Goal: Task Accomplishment & Management: Manage account settings

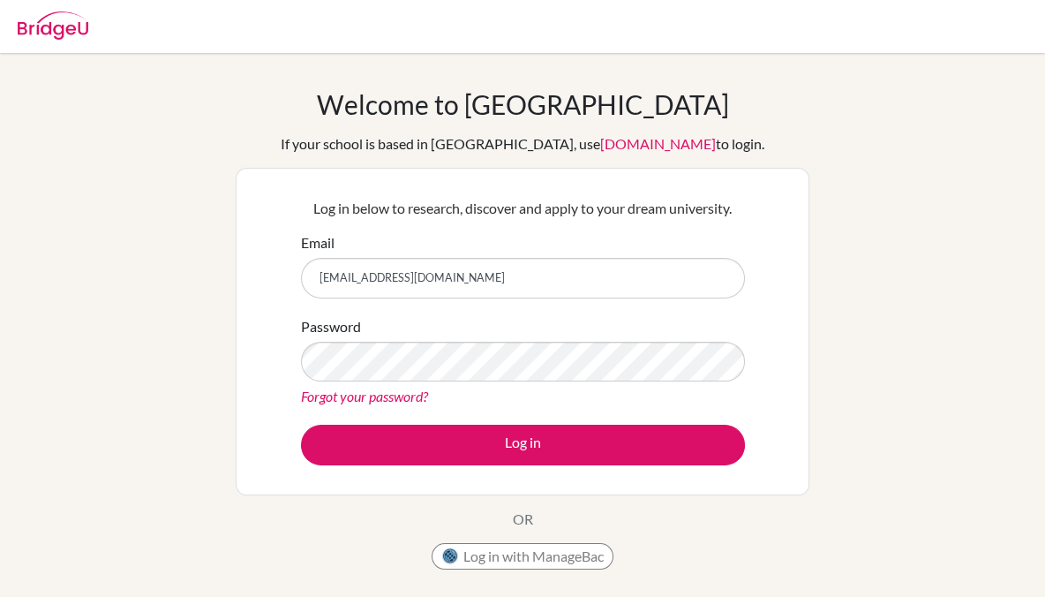
type input "[EMAIL_ADDRESS][DOMAIN_NAME]"
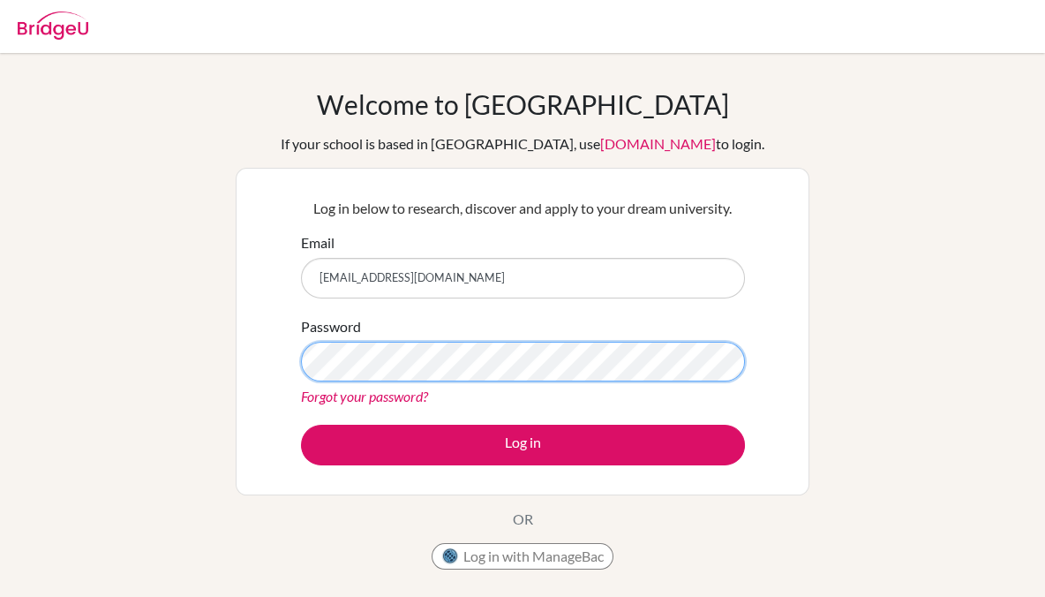
click at [301, 425] on button "Log in" at bounding box center [523, 445] width 444 height 41
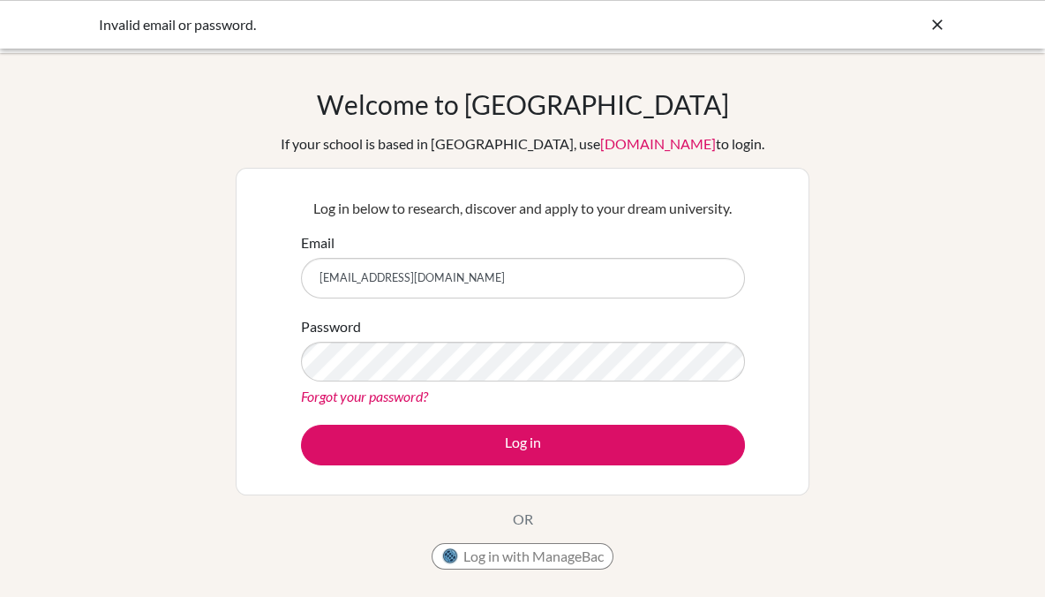
click at [401, 398] on link "Forgot your password?" at bounding box center [364, 396] width 127 height 17
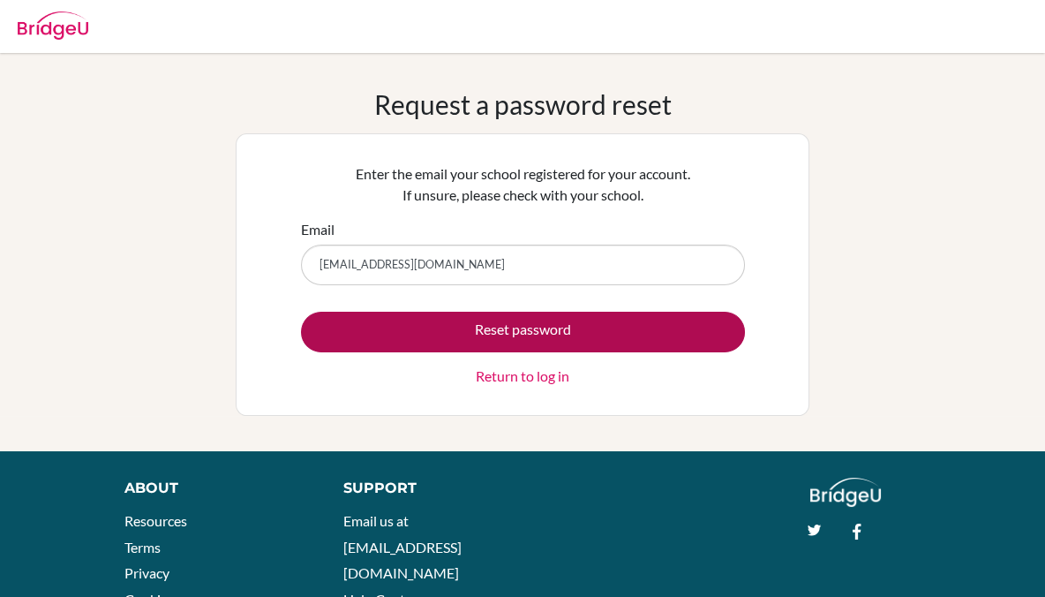
type input "8104@gsis.ac.in"
click at [301, 312] on button "Reset password" at bounding box center [523, 332] width 444 height 41
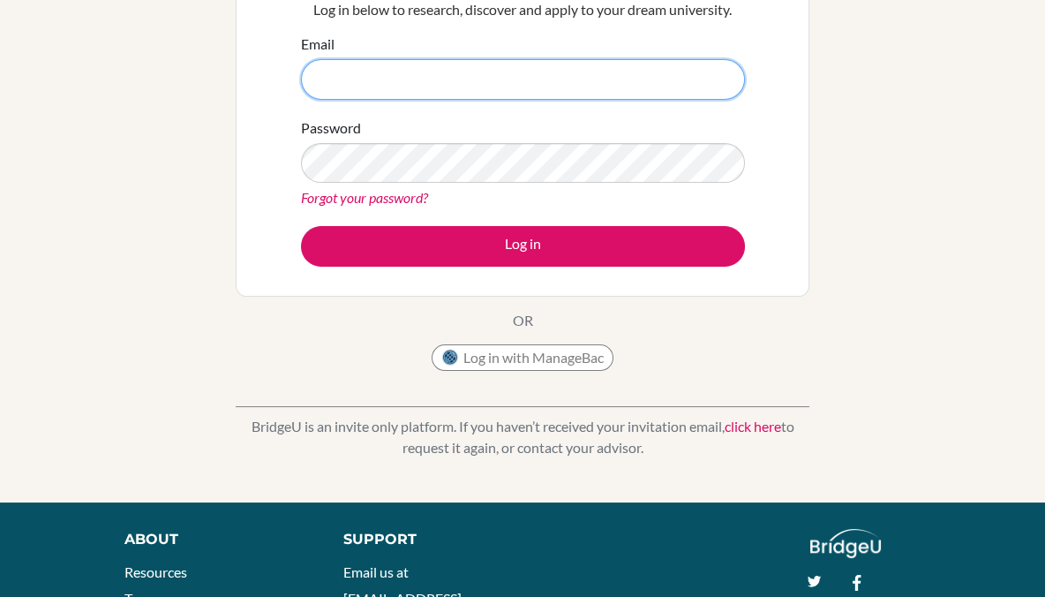
scroll to position [273, 0]
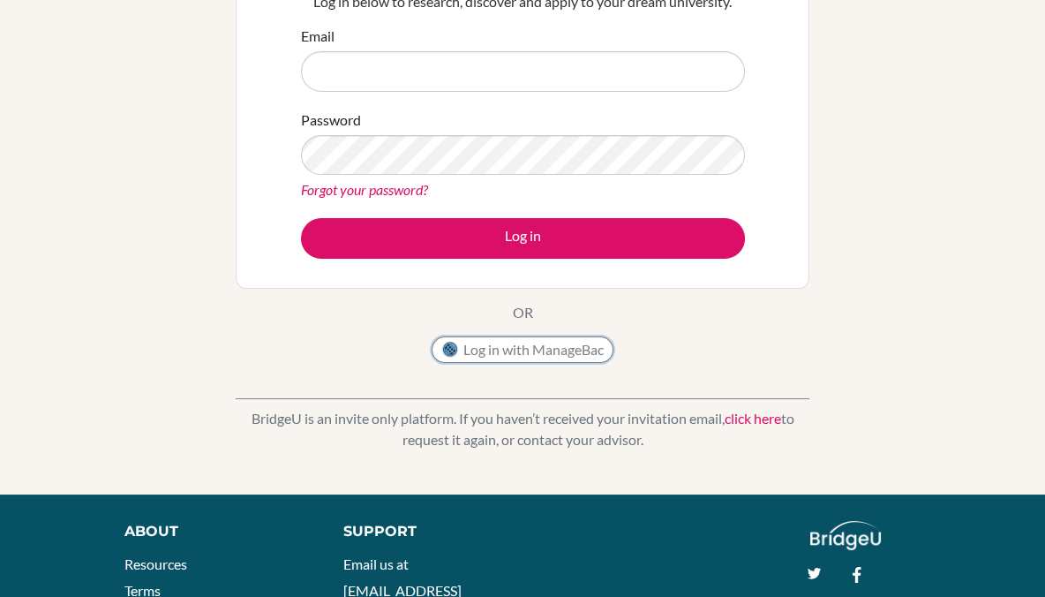
click at [519, 346] on button "Log in with ManageBac" at bounding box center [523, 349] width 182 height 26
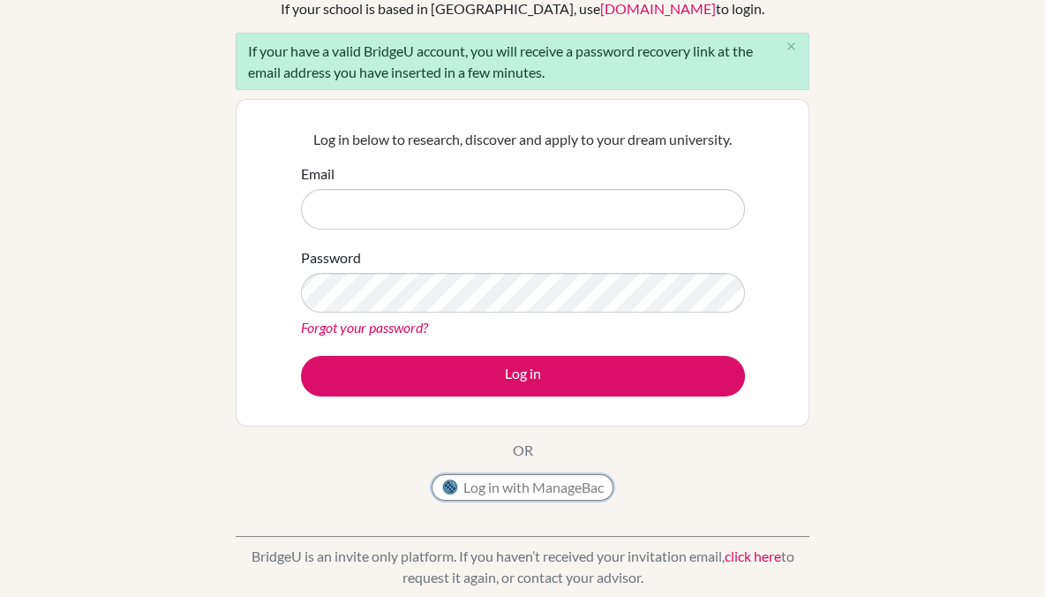
scroll to position [104, 0]
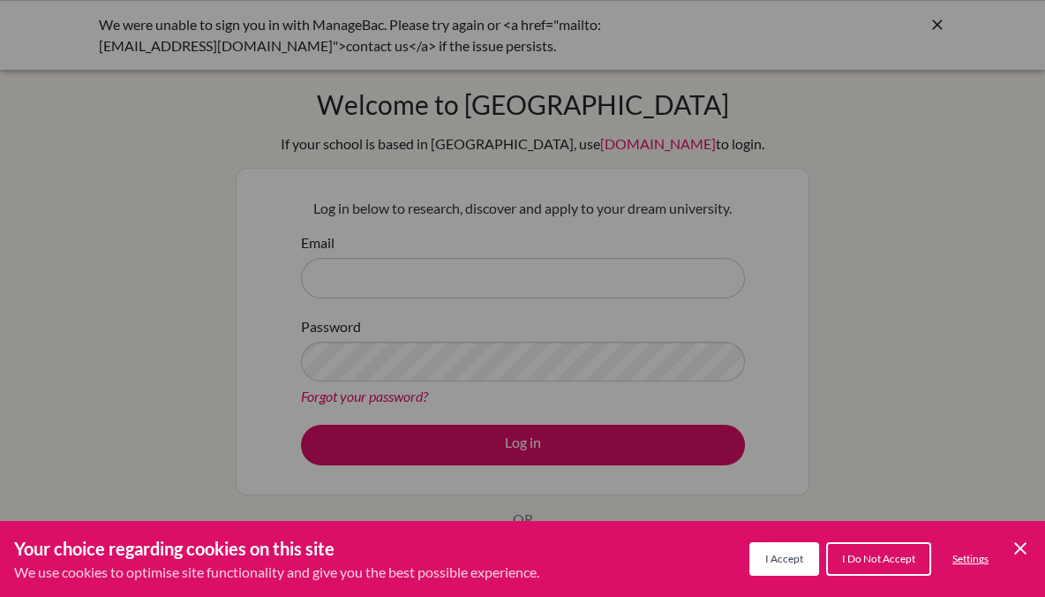
click at [814, 559] on button "I Accept" at bounding box center [784, 559] width 70 height 34
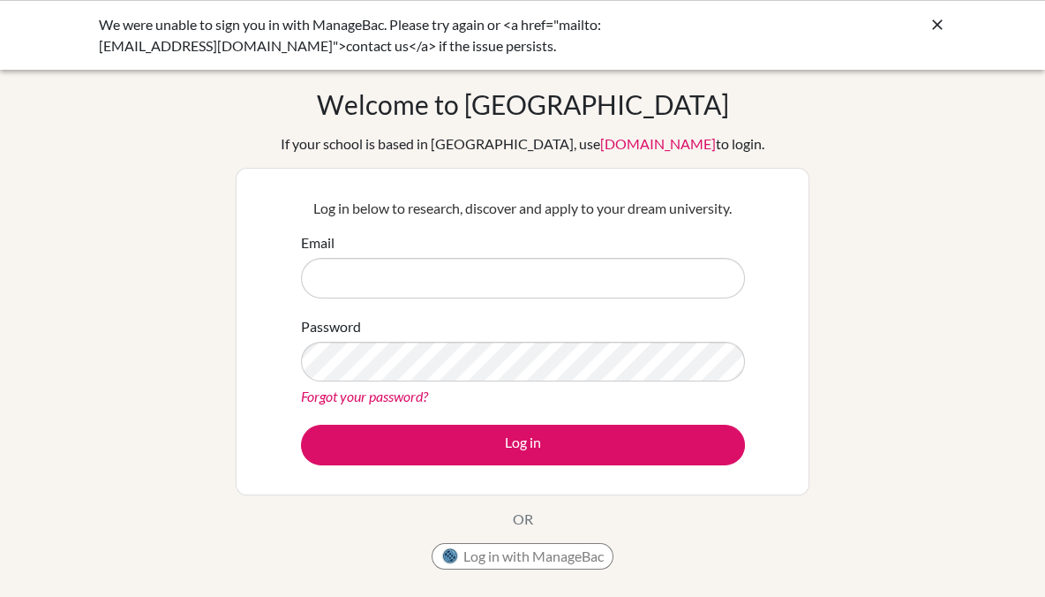
click at [379, 395] on link "Forgot your password?" at bounding box center [364, 396] width 127 height 17
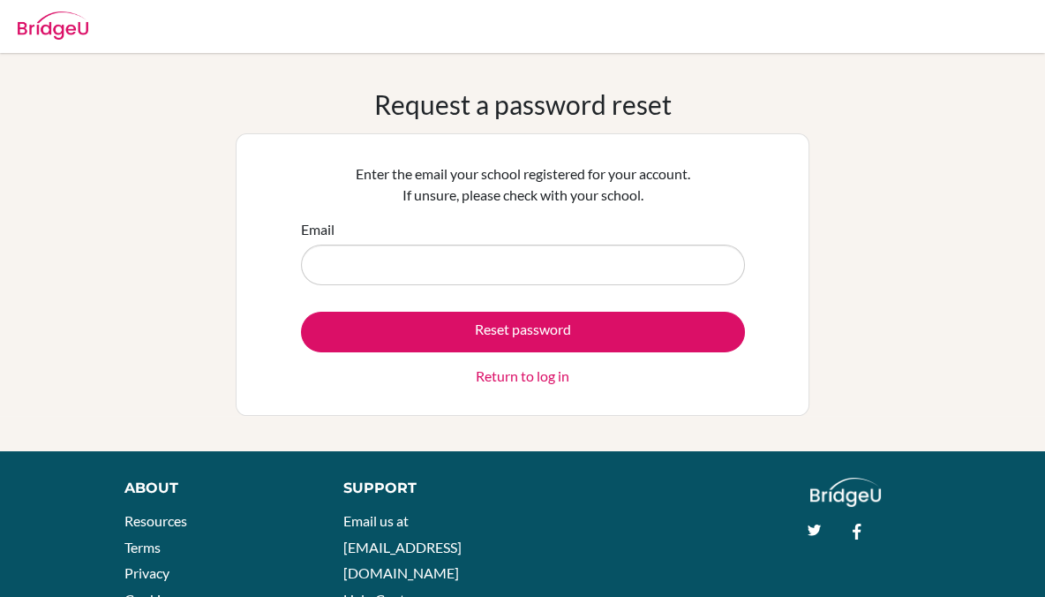
click at [485, 263] on input "Email" at bounding box center [523, 265] width 444 height 41
type input "[EMAIL_ADDRESS][DOMAIN_NAME]"
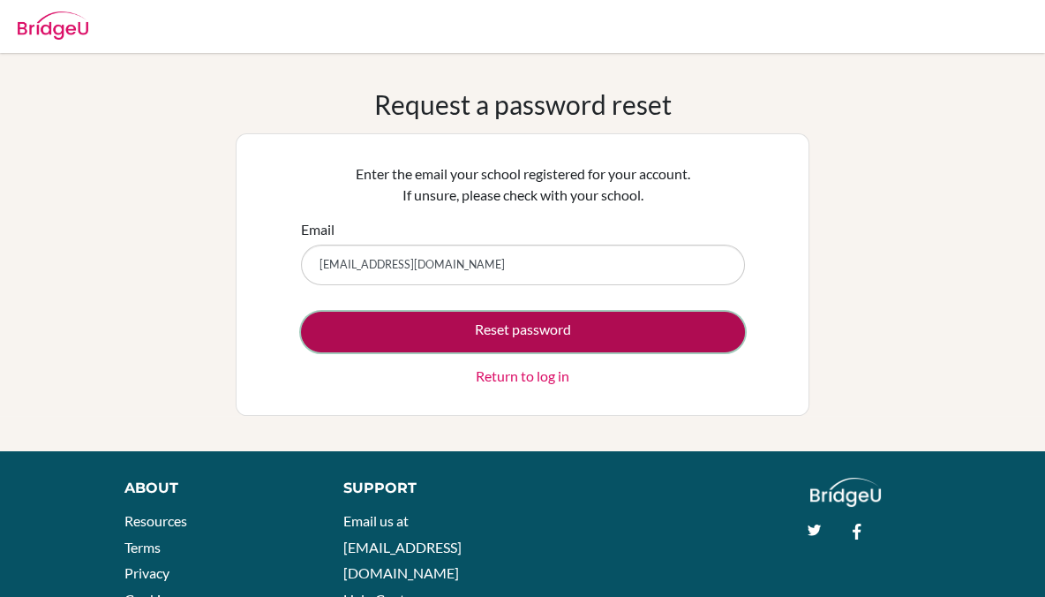
click at [487, 325] on button "Reset password" at bounding box center [523, 332] width 444 height 41
